Goal: Information Seeking & Learning: Learn about a topic

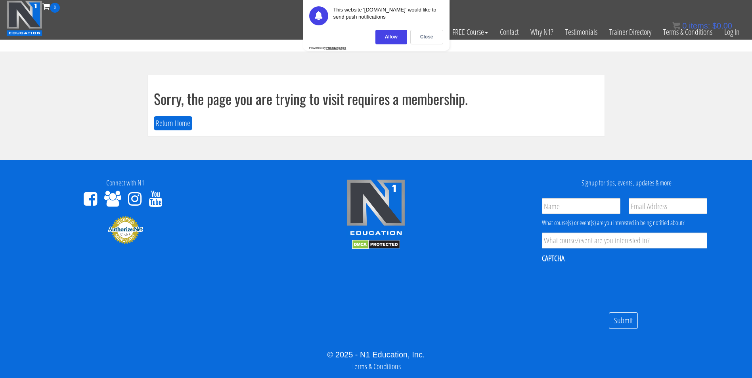
click at [635, 77] on section "Sorry, the page you are trying to visit requires a membership. Return Home" at bounding box center [376, 106] width 752 height 109
click at [724, 33] on link "Log In" at bounding box center [731, 32] width 27 height 39
click at [400, 36] on div "Allow" at bounding box center [391, 37] width 32 height 15
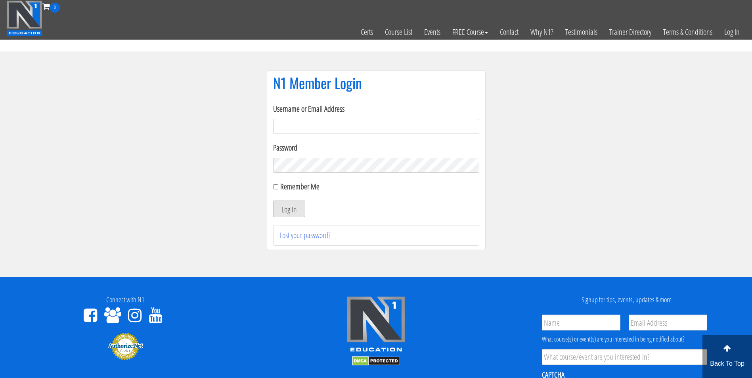
type input "vanderwoudemmz@gmail.com"
click at [296, 212] on button "Log In" at bounding box center [289, 209] width 32 height 17
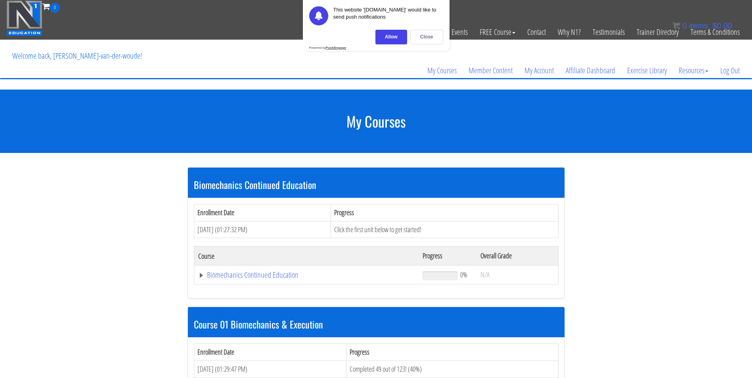
click at [72, 302] on section "Biomechanics Continued Education Enrollment Date Progress [DATE] (01:27:32 PM) …" at bounding box center [376, 307] width 752 height 308
click at [383, 37] on div "Allow" at bounding box center [391, 37] width 32 height 15
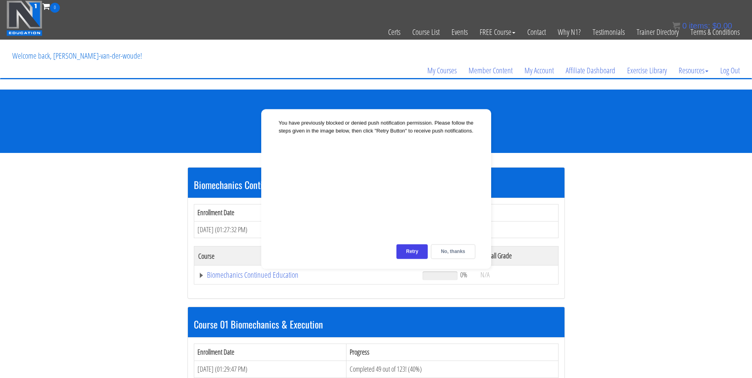
scroll to position [40, 0]
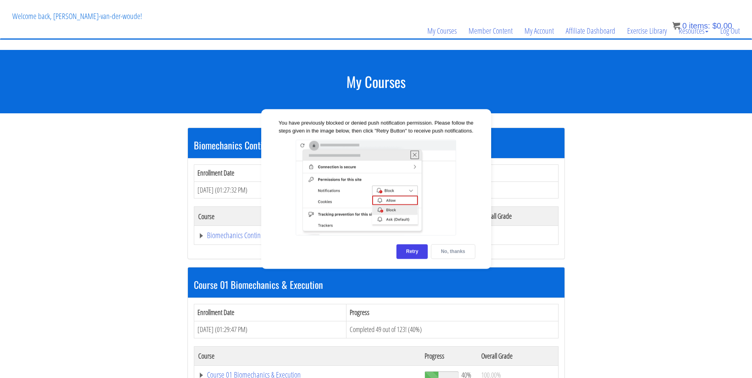
click at [450, 254] on div "No, thanks" at bounding box center [453, 252] width 44 height 15
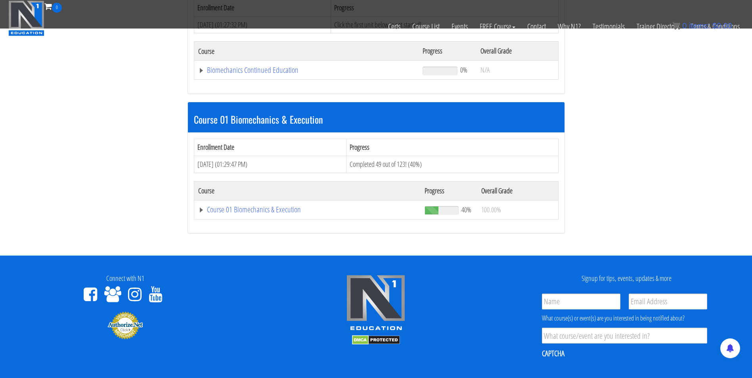
scroll to position [159, 0]
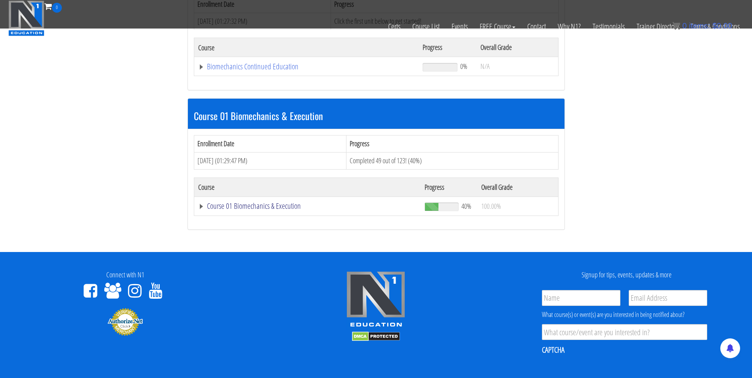
click at [280, 71] on link "Course 01 Biomechanics & Execution" at bounding box center [306, 67] width 217 height 8
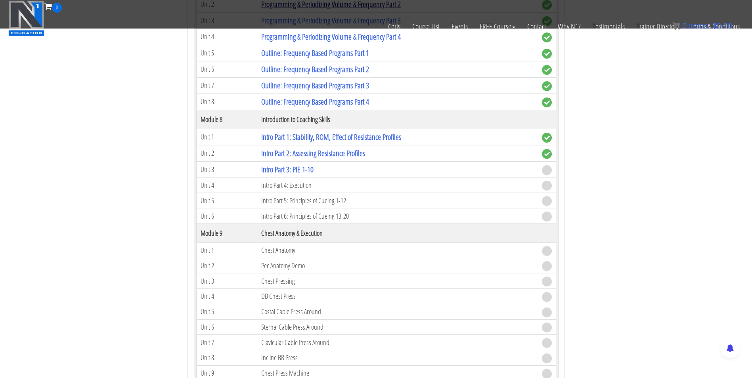
scroll to position [1189, 0]
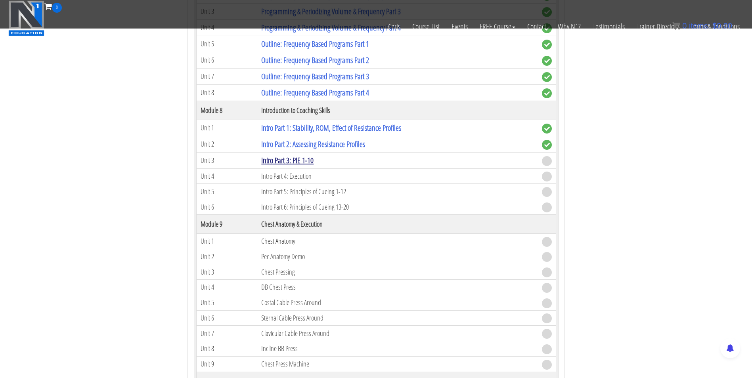
click at [302, 160] on link "Intro Part 3: PIE 1-10" at bounding box center [287, 160] width 52 height 11
